Goal: Task Accomplishment & Management: Complete application form

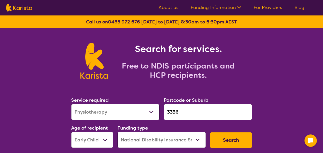
select select "Physiotherapy"
select select "EC"
select select "NDIS"
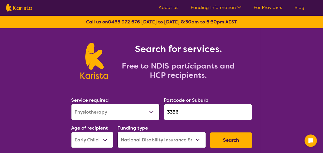
scroll to position [51, 0]
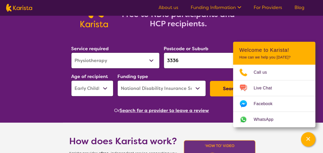
click at [124, 65] on select "Allied Health Assistant Assessment ([MEDICAL_DATA] or [MEDICAL_DATA]) Behaviour…" at bounding box center [115, 60] width 88 height 16
click at [126, 58] on select "Allied Health Assistant Assessment ([MEDICAL_DATA] or [MEDICAL_DATA]) Behaviour…" at bounding box center [115, 60] width 88 height 16
click at [143, 60] on select "Allied Health Assistant Assessment ([MEDICAL_DATA] or [MEDICAL_DATA]) Behaviour…" at bounding box center [115, 60] width 88 height 16
select select "[MEDICAL_DATA]"
click at [71, 52] on select "Allied Health Assistant Assessment ([MEDICAL_DATA] or [MEDICAL_DATA]) Behaviour…" at bounding box center [115, 60] width 88 height 16
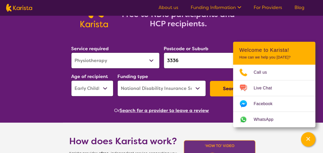
click at [166, 65] on input "3336" at bounding box center [208, 60] width 88 height 16
drag, startPoint x: 183, startPoint y: 60, endPoint x: 165, endPoint y: 61, distance: 18.6
click at [165, 61] on input "3336" at bounding box center [208, 60] width 88 height 16
type input "s"
click at [191, 61] on input "search" at bounding box center [208, 60] width 88 height 16
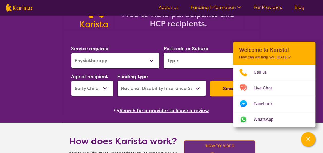
paste input "Reservoir"
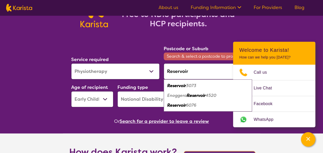
click at [194, 84] on em "3073" at bounding box center [191, 85] width 10 height 5
type input "3073"
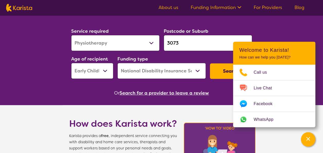
scroll to position [77, 0]
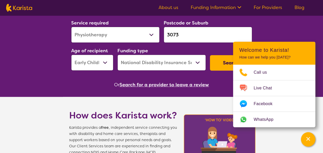
click at [107, 65] on select "Early Childhood - 0 to 9 Child - 10 to 11 Adolescent - 12 to 17 Adult - 18 to 6…" at bounding box center [92, 62] width 42 height 16
click at [86, 63] on select "Early Childhood - 0 to 9 Child - 10 to 11 Adolescent - 12 to 17 Adult - 18 to 6…" at bounding box center [92, 62] width 42 height 16
select select "AS"
click at [71, 54] on select "Early Childhood - 0 to 9 Child - 10 to 11 Adolescent - 12 to 17 Adult - 18 to 6…" at bounding box center [92, 62] width 42 height 16
click at [219, 61] on button "Search" at bounding box center [231, 62] width 42 height 15
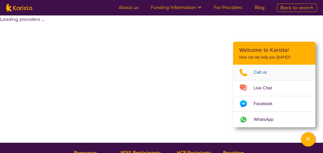
select select "by_score"
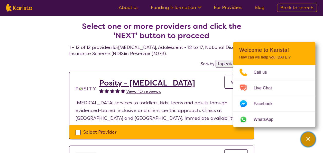
click at [311, 141] on div "Channel Menu" at bounding box center [308, 138] width 10 height 11
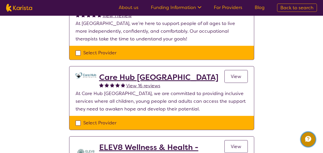
scroll to position [719, 0]
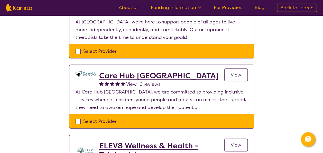
click at [159, 71] on h2 "Care Hub [GEOGRAPHIC_DATA]" at bounding box center [158, 75] width 119 height 9
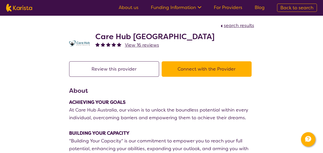
click at [125, 38] on h2 "Care Hub [GEOGRAPHIC_DATA]" at bounding box center [154, 36] width 119 height 9
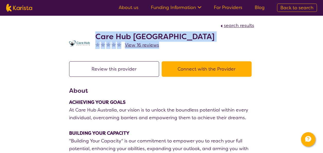
drag, startPoint x: 89, startPoint y: 33, endPoint x: 167, endPoint y: 45, distance: 78.7
click at [168, 43] on div "Care Hub [GEOGRAPHIC_DATA] View 16 reviews" at bounding box center [161, 42] width 185 height 26
copy div "Care Hub [GEOGRAPHIC_DATA] View 16 reviews"
click at [176, 43] on div "Care Hub [GEOGRAPHIC_DATA] View 16 reviews" at bounding box center [161, 42] width 185 height 26
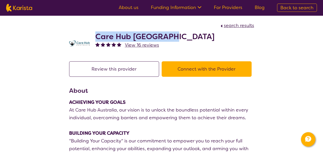
drag, startPoint x: 95, startPoint y: 36, endPoint x: 164, endPoint y: 40, distance: 69.7
click at [164, 40] on div "Care Hub [GEOGRAPHIC_DATA] View 16 reviews" at bounding box center [161, 42] width 185 height 26
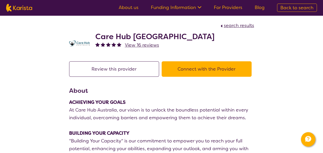
drag, startPoint x: 164, startPoint y: 40, endPoint x: 189, endPoint y: 78, distance: 45.9
click at [189, 78] on div "Review this provider Connect with the Provider" at bounding box center [161, 73] width 185 height 25
click at [186, 73] on button "Connect with the Provider" at bounding box center [207, 68] width 90 height 15
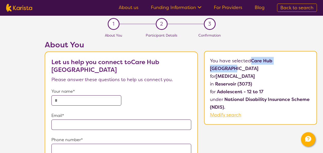
drag, startPoint x: 237, startPoint y: 61, endPoint x: 281, endPoint y: 59, distance: 44.7
click at [281, 59] on p "You have selected Care Hub Australia for [MEDICAL_DATA] in Reservoir (3073) for…" at bounding box center [260, 88] width 101 height 62
copy b "Care Hub [GEOGRAPHIC_DATA]"
